Goal: Task Accomplishment & Management: Use online tool/utility

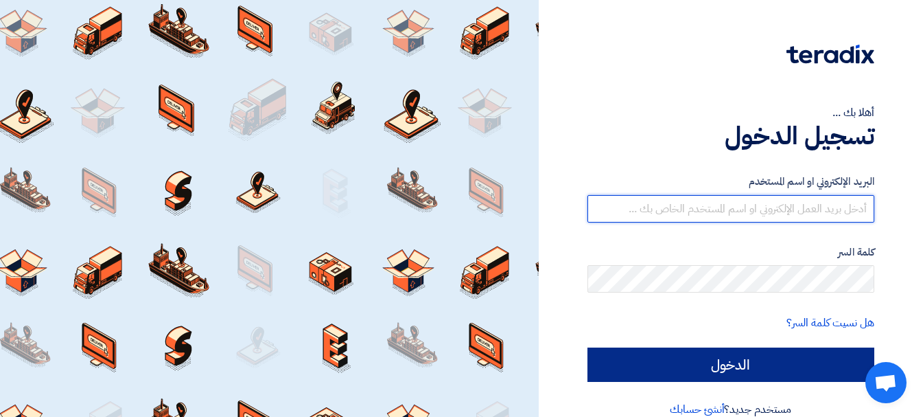
type input "[EMAIL_ADDRESS][DOMAIN_NAME]"
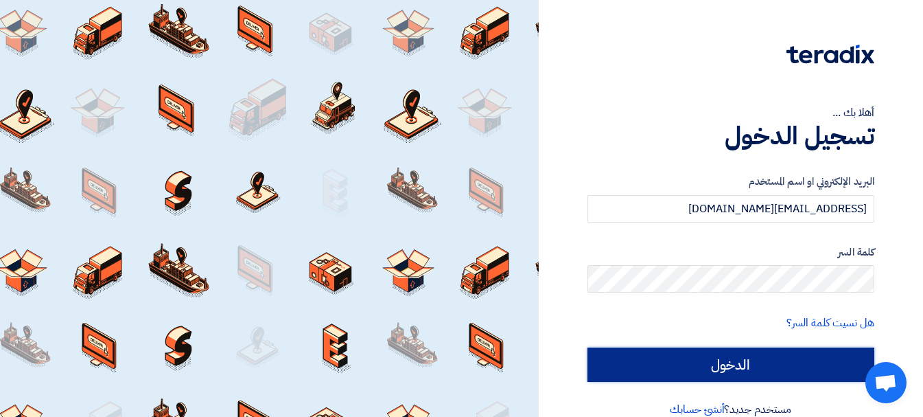
click at [737, 362] on input "الدخول" at bounding box center [731, 364] width 287 height 34
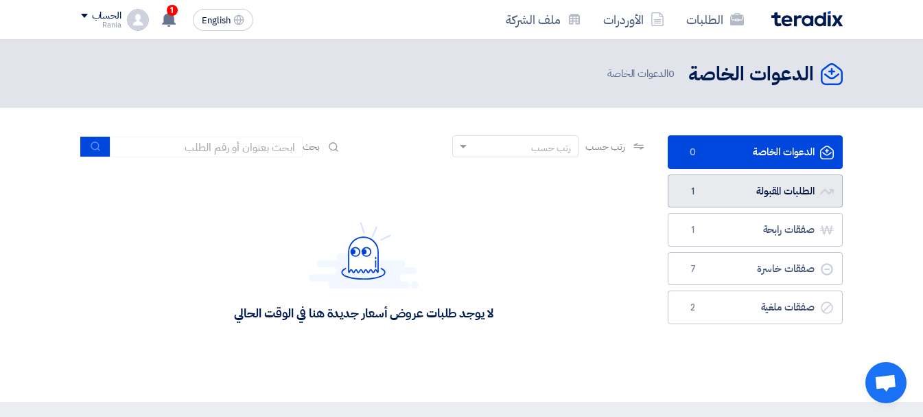
click at [762, 192] on link "الطلبات المقبولة الطلبات المقبولة 1" at bounding box center [755, 191] width 175 height 34
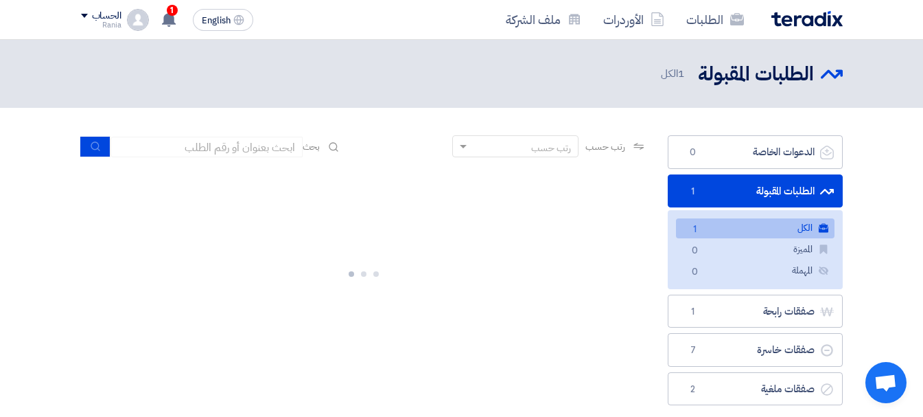
click at [762, 192] on link "الطلبات المقبولة الطلبات المقبولة 1" at bounding box center [755, 191] width 175 height 34
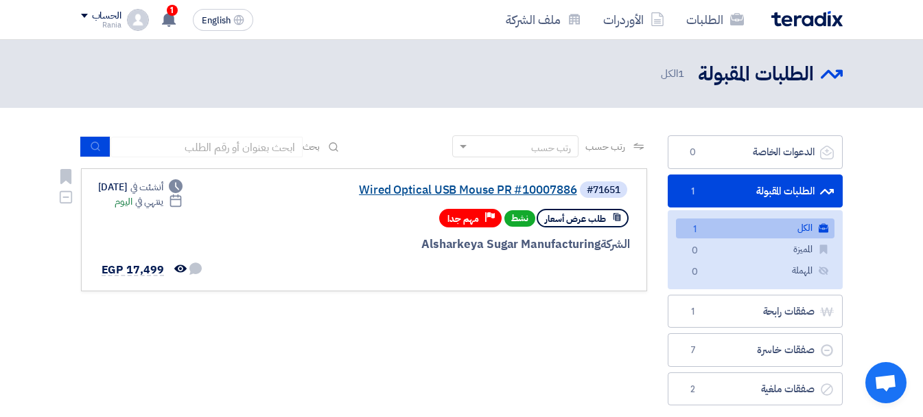
click at [524, 189] on link "Wired Optical USB Mouse PR #10007886" at bounding box center [440, 190] width 275 height 12
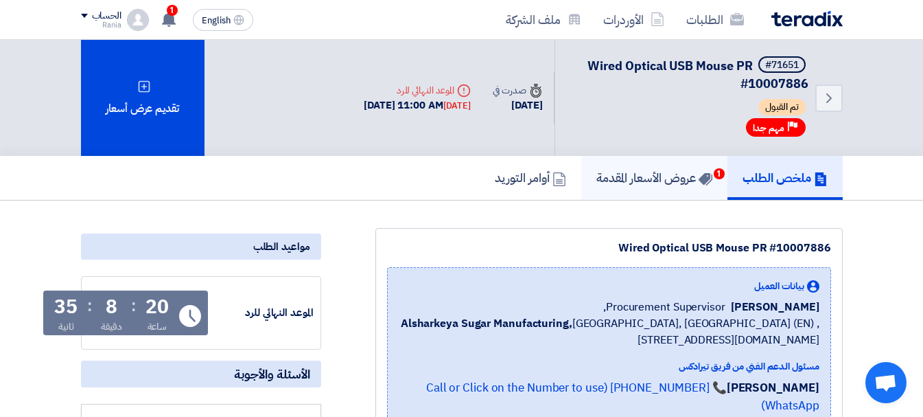
click at [652, 175] on h5 "عروض الأسعار المقدمة 1" at bounding box center [655, 178] width 116 height 16
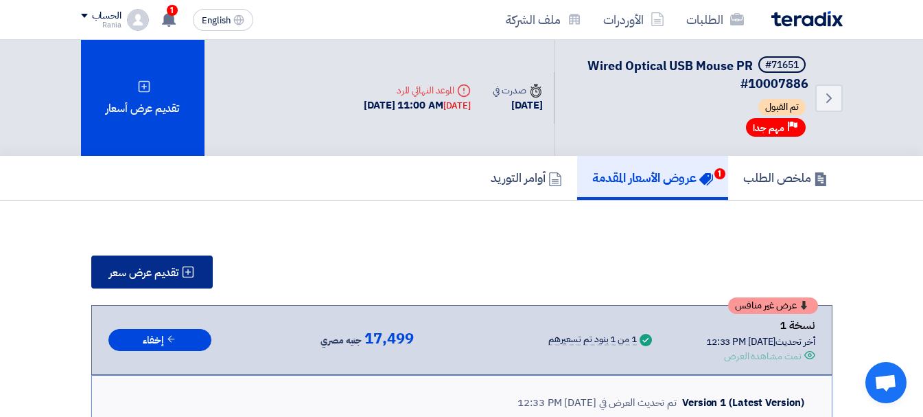
click at [168, 273] on span "تقديم عرض سعر" at bounding box center [143, 272] width 69 height 11
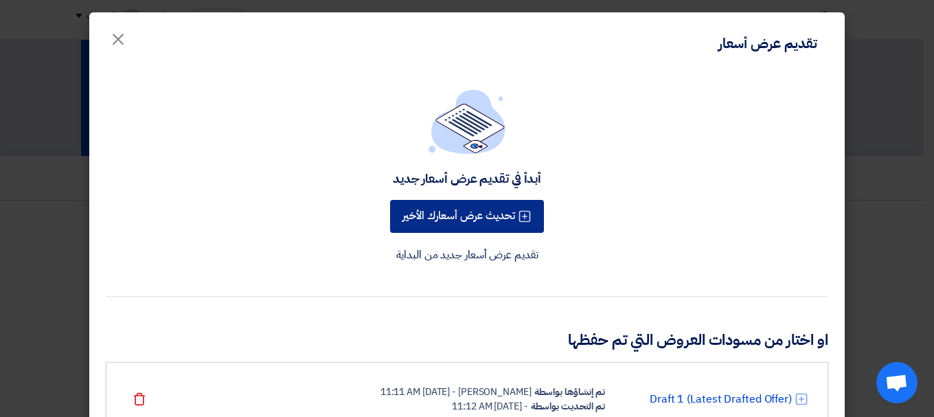
click at [480, 218] on button "تحديث عرض أسعارك الأخير" at bounding box center [467, 216] width 154 height 33
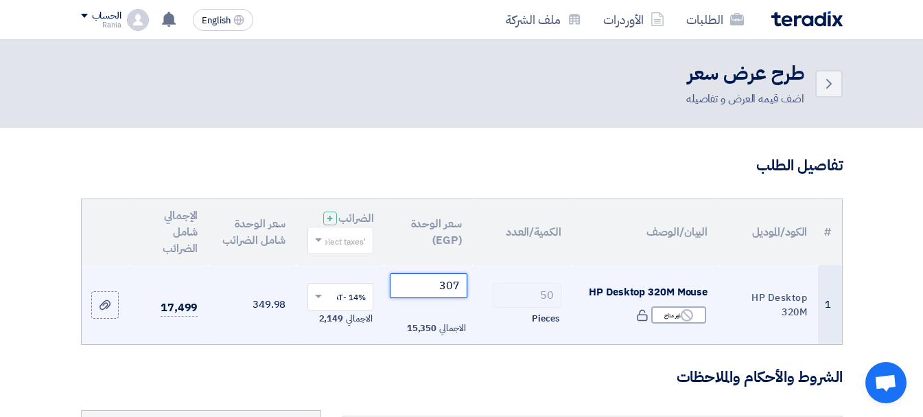
click at [459, 294] on input "307" at bounding box center [428, 285] width 77 height 25
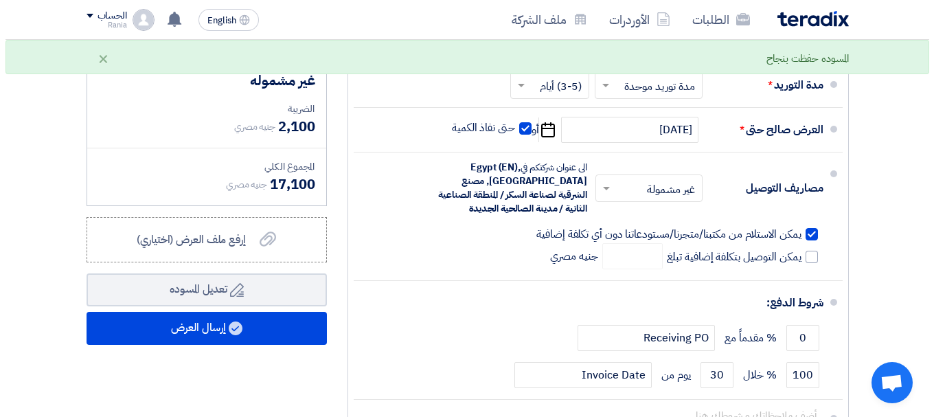
scroll to position [442, 0]
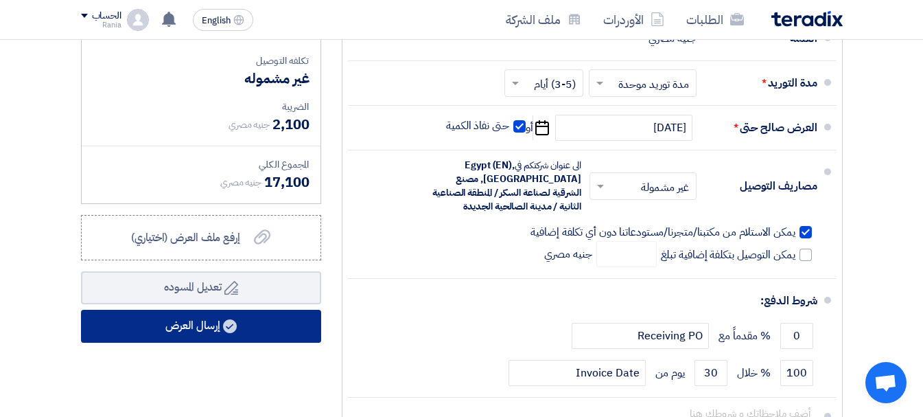
type input "300"
click at [222, 331] on button "إرسال العرض" at bounding box center [201, 326] width 240 height 33
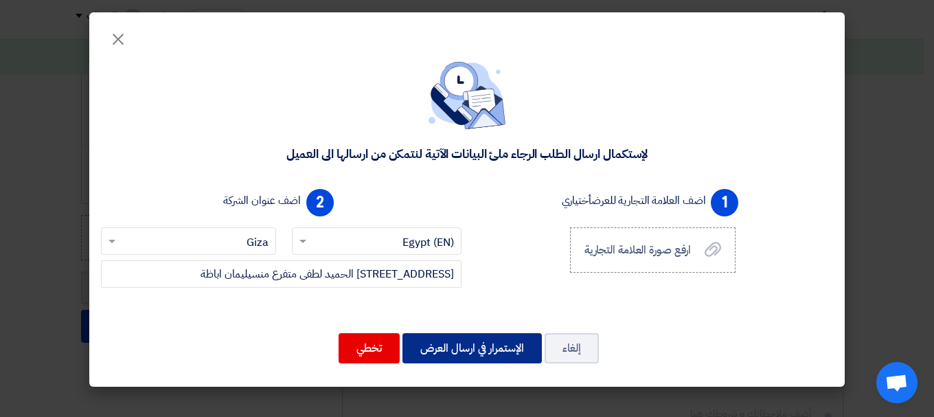
click at [452, 351] on button "الإستمرار في ارسال العرض" at bounding box center [471, 348] width 139 height 30
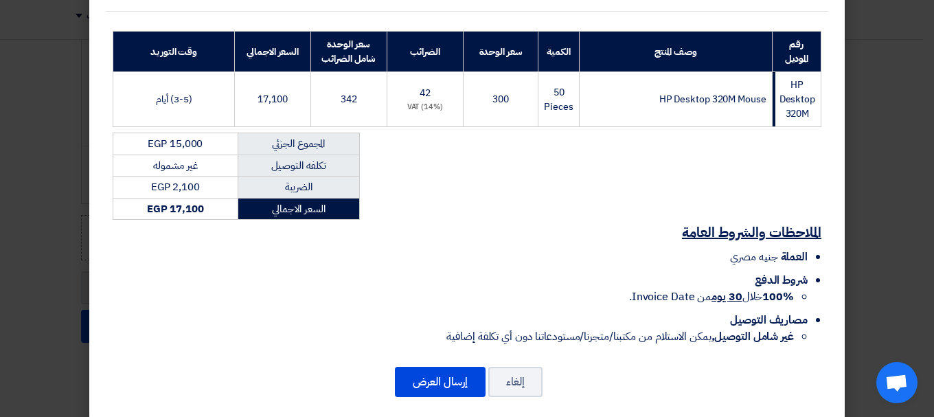
scroll to position [217, 0]
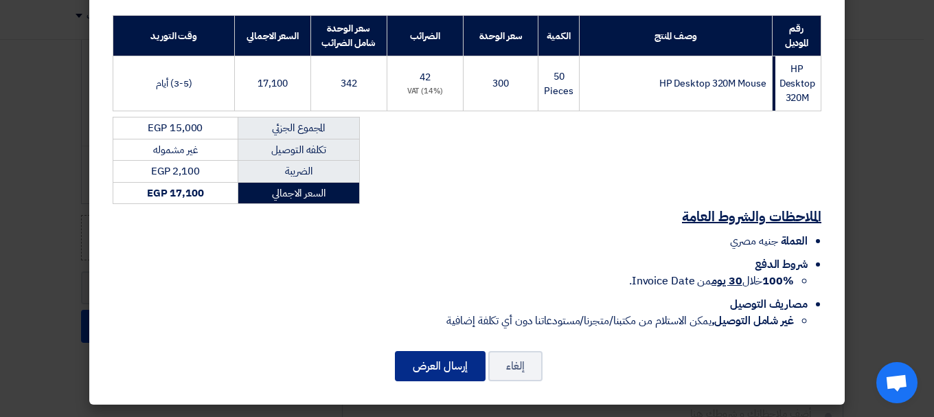
click at [450, 370] on button "إرسال العرض" at bounding box center [440, 366] width 91 height 30
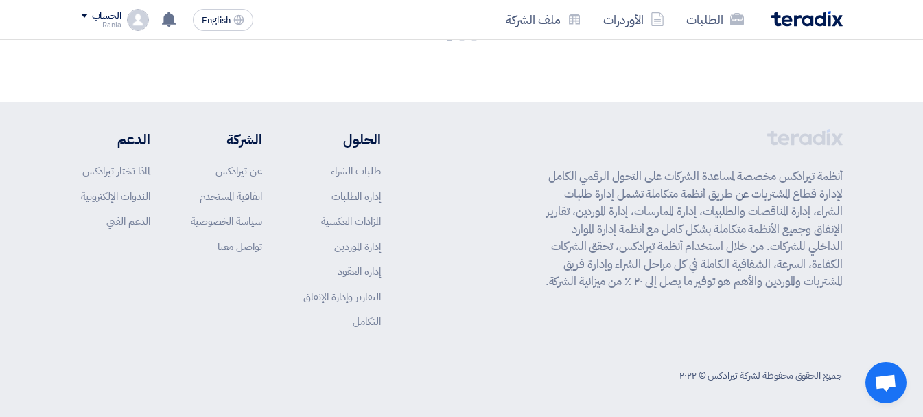
scroll to position [1017, 0]
